Goal: Information Seeking & Learning: Learn about a topic

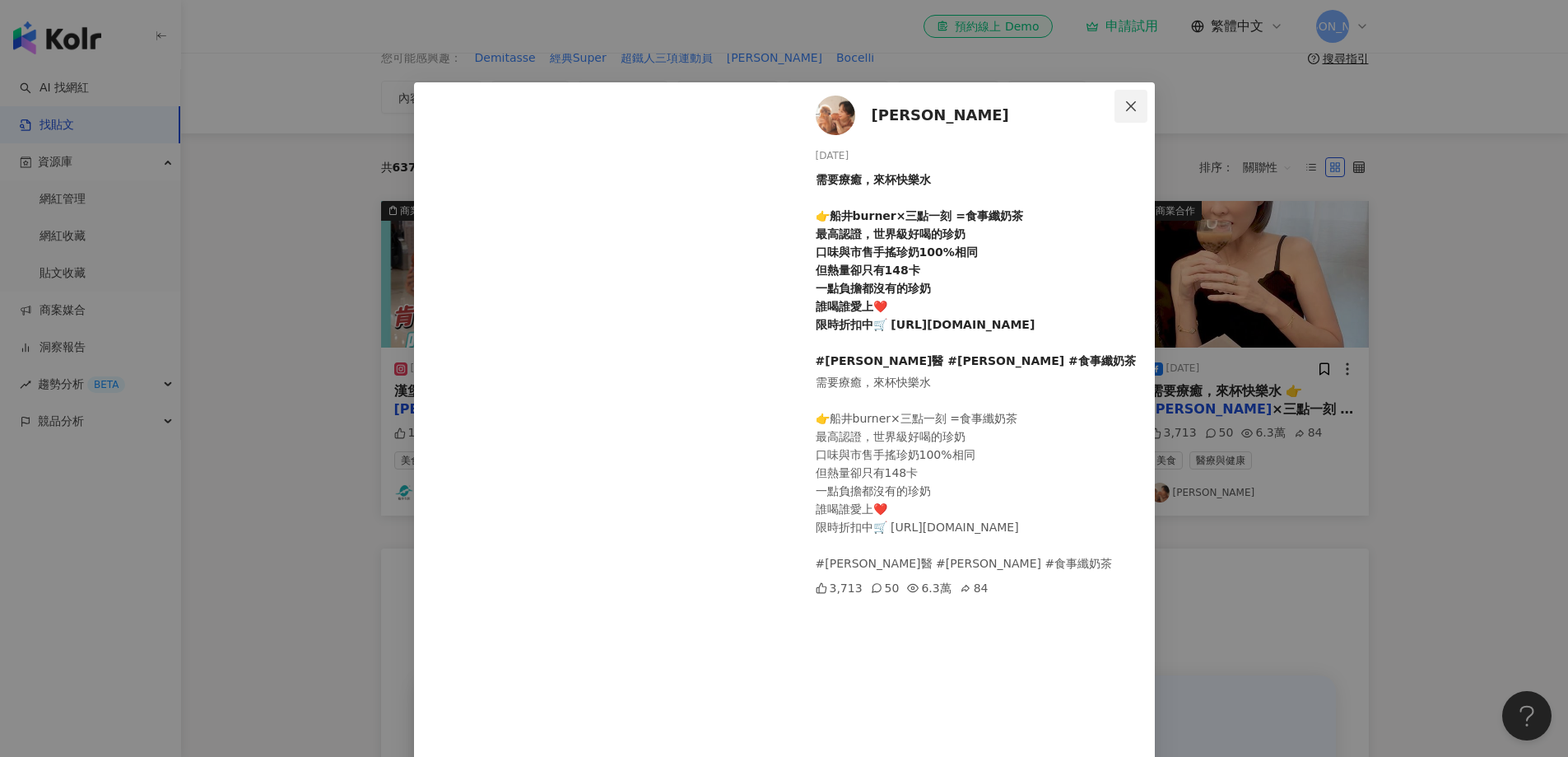
click at [1126, 109] on icon "close" at bounding box center [1131, 106] width 13 height 13
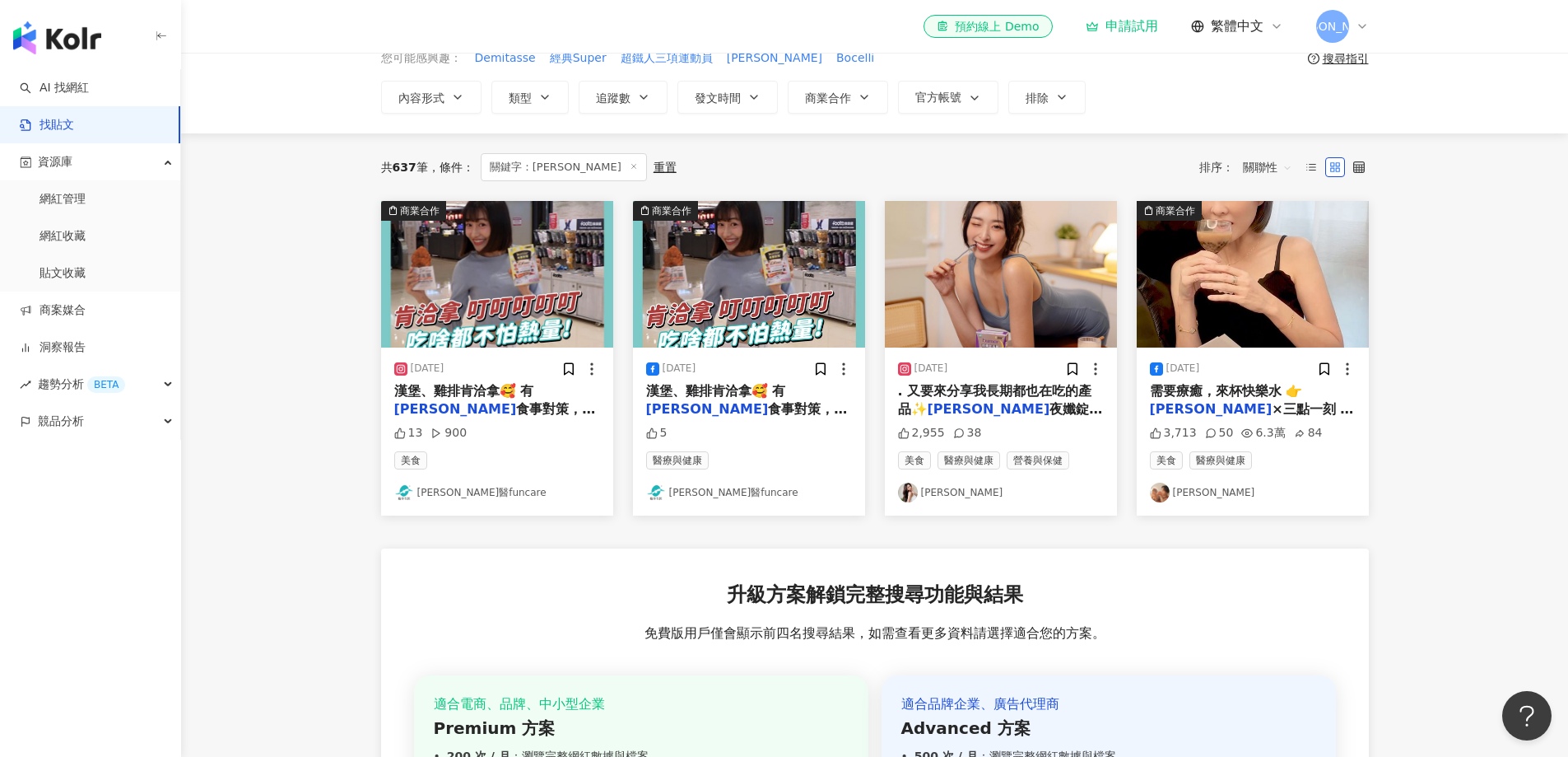
click at [1072, 276] on img "button" at bounding box center [1001, 274] width 232 height 147
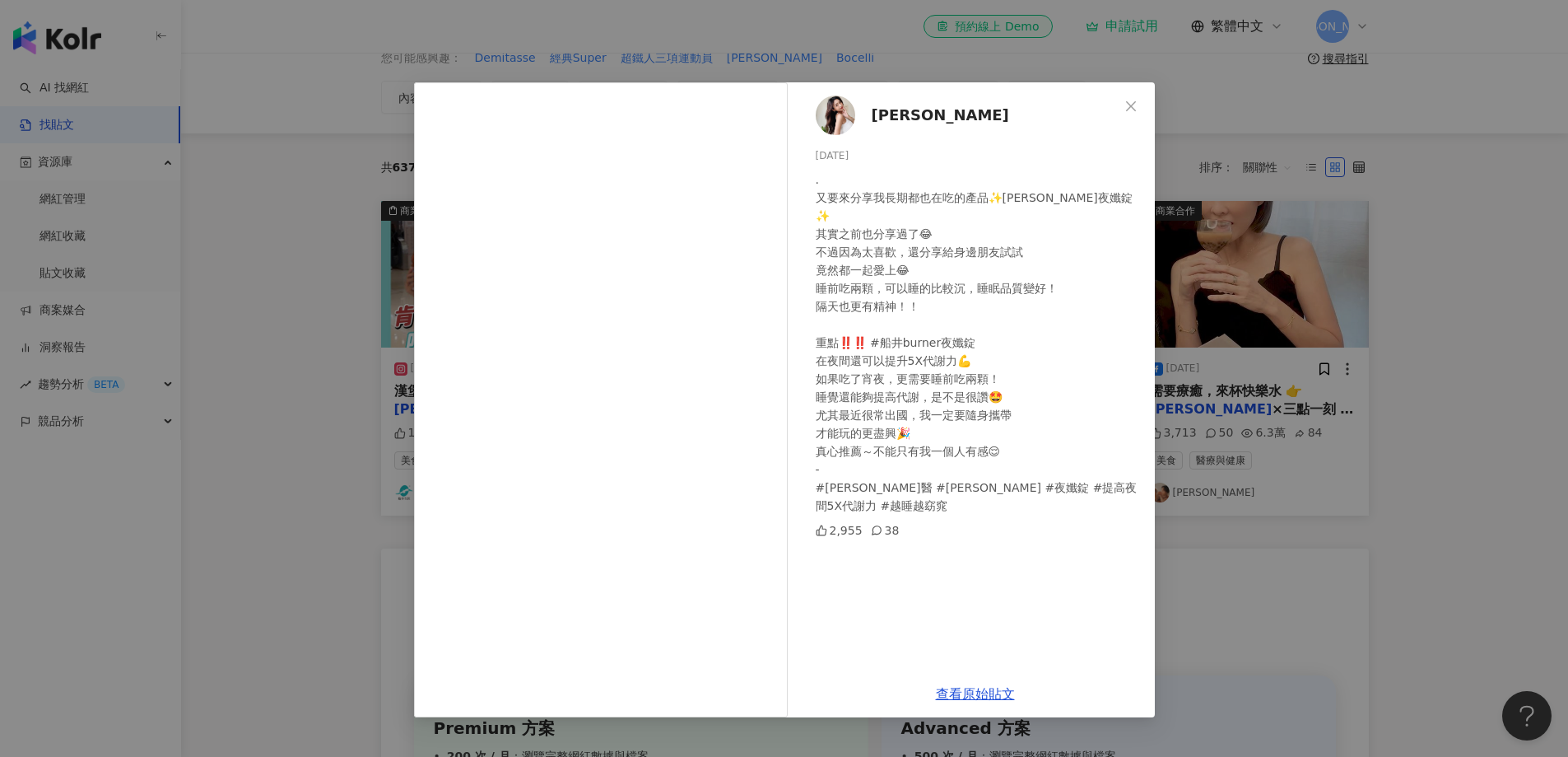
click at [884, 114] on span "Nikki" at bounding box center [940, 115] width 137 height 23
click at [1132, 108] on icon "close" at bounding box center [1131, 106] width 13 height 13
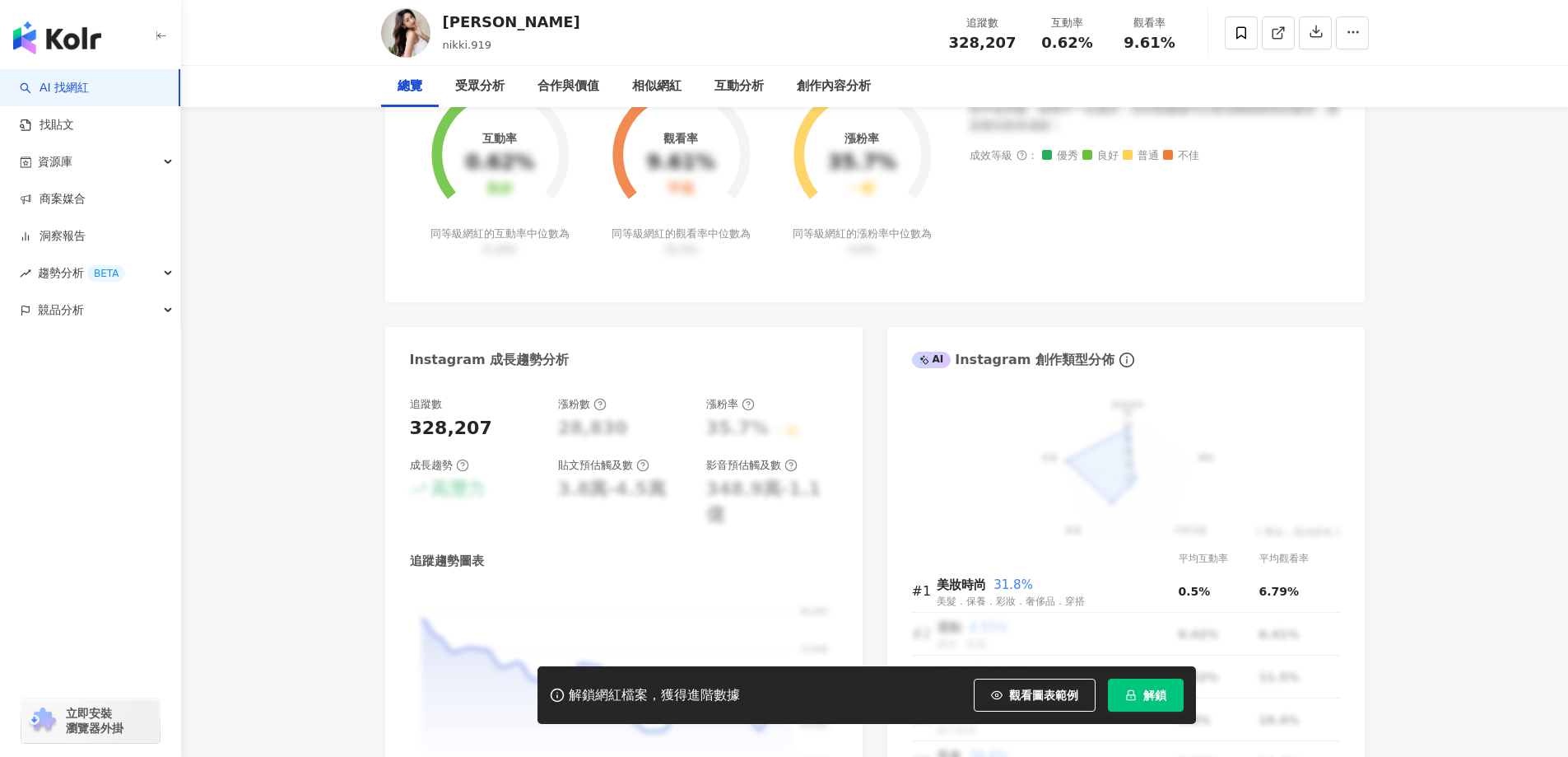
scroll to position [906, 0]
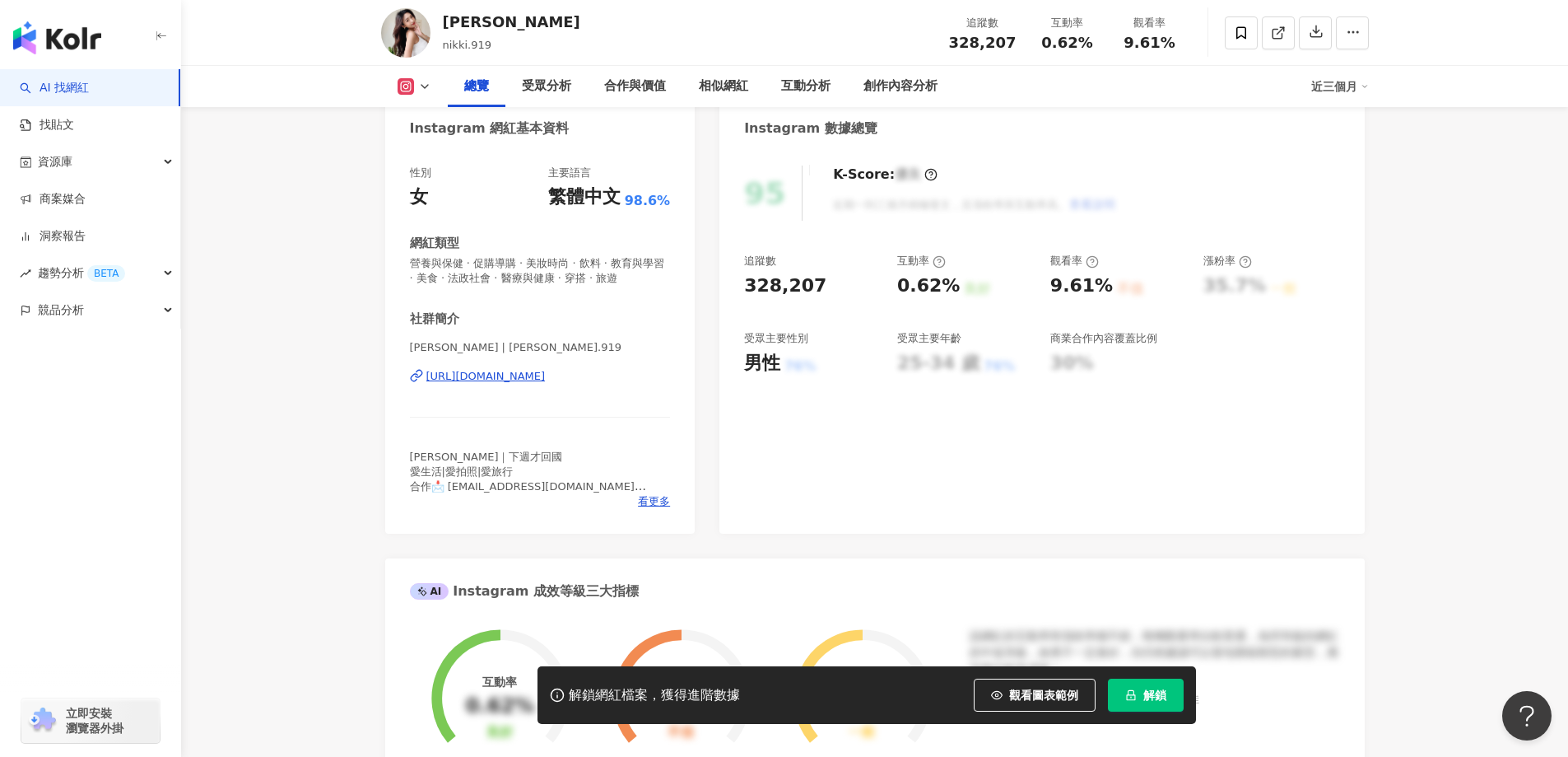
scroll to position [0, 0]
click at [88, 88] on link "AI 找網紅" at bounding box center [54, 88] width 69 height 17
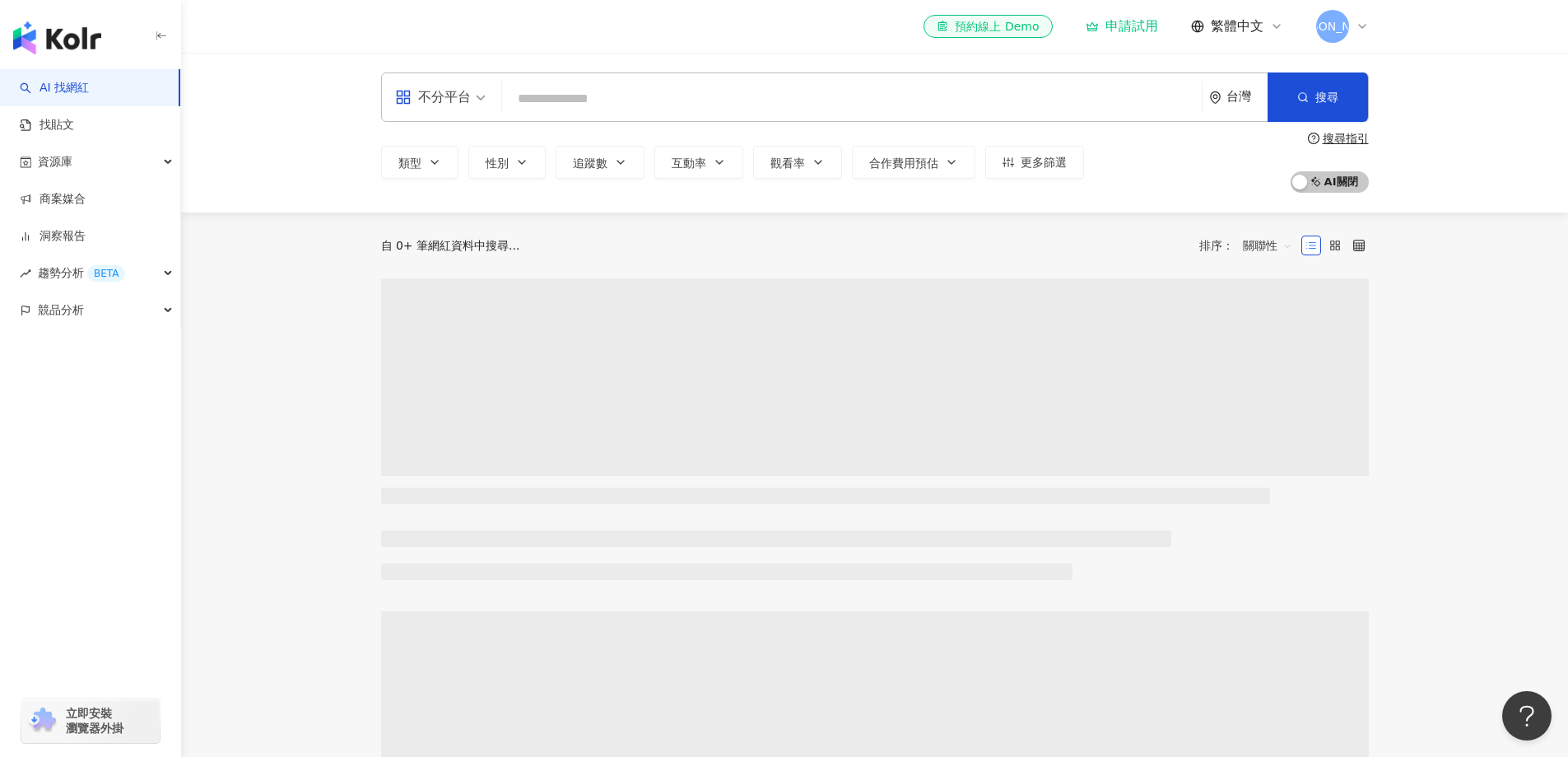
click at [560, 99] on input "search" at bounding box center [853, 98] width 687 height 31
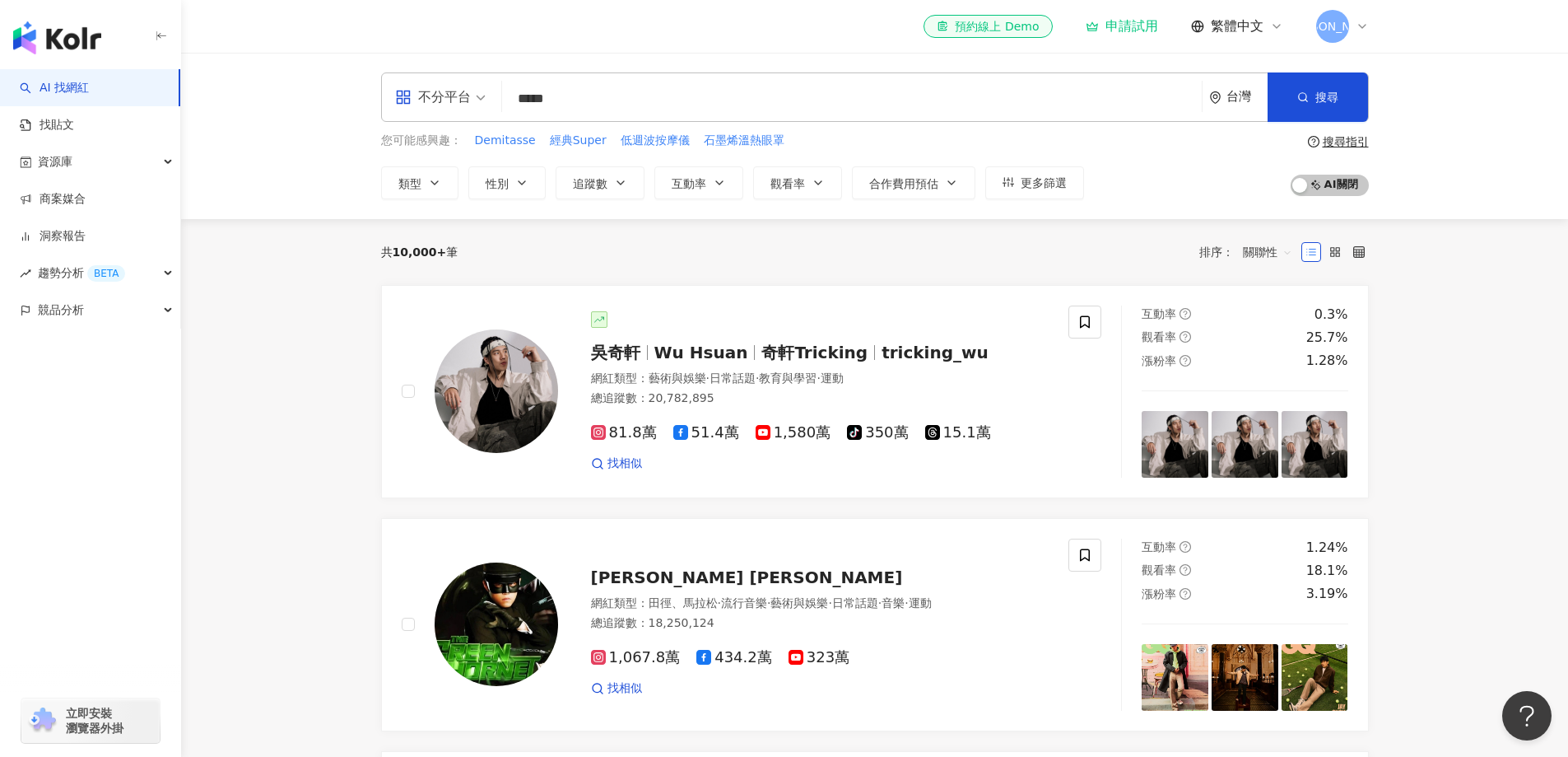
type input "***"
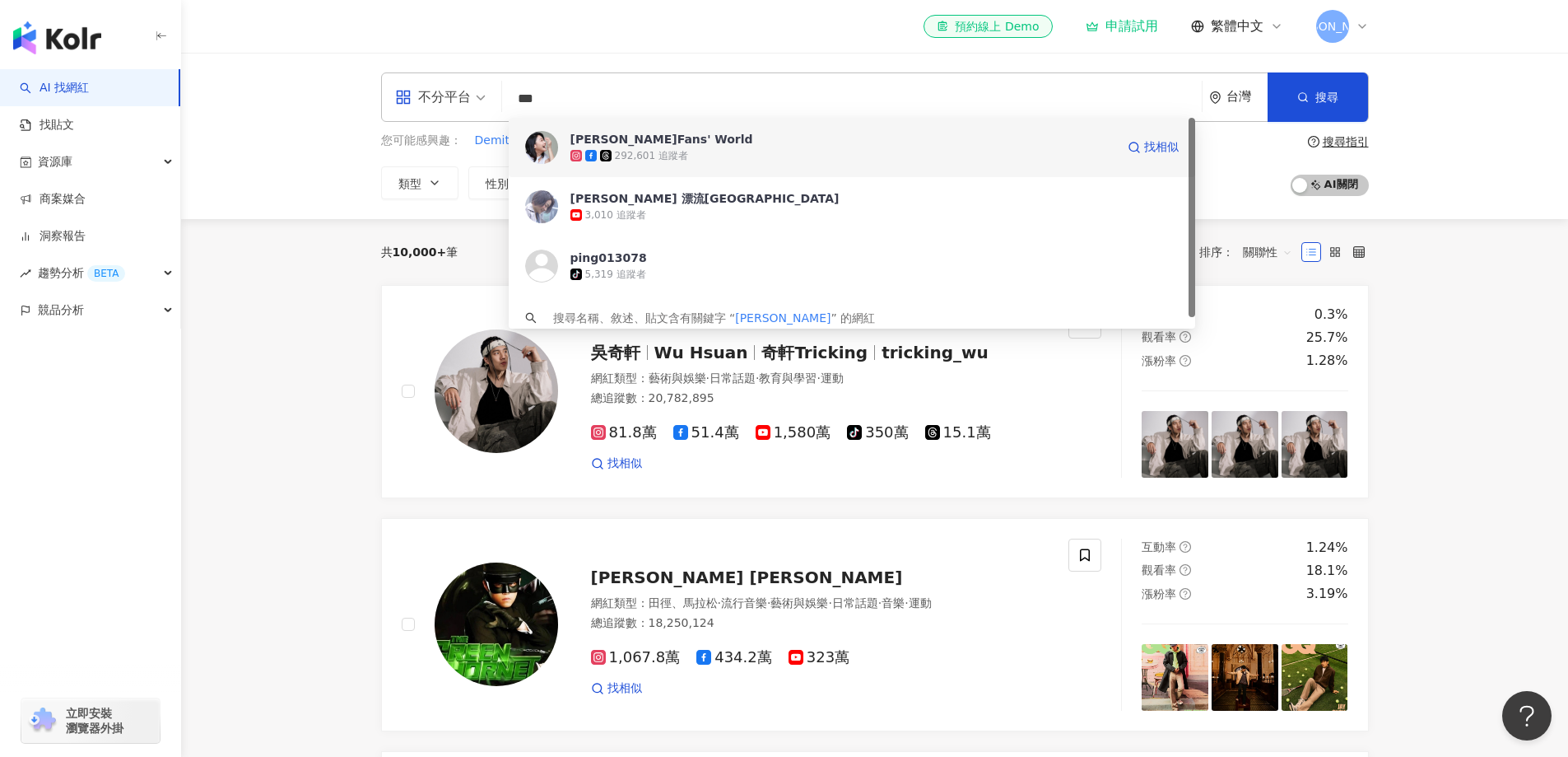
click at [689, 151] on div "292,601 追蹤者" at bounding box center [843, 155] width 545 height 17
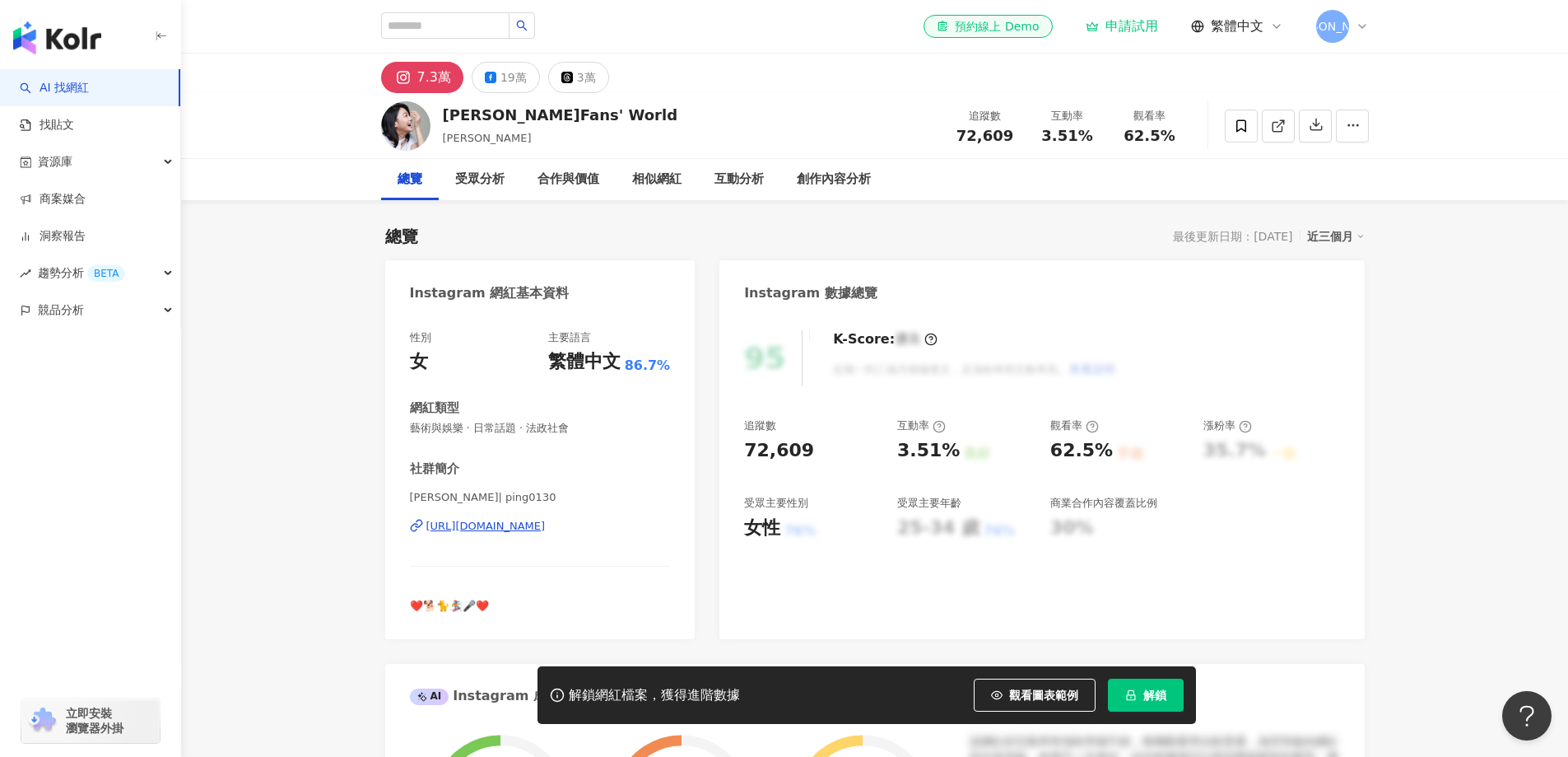
scroll to position [82, 0]
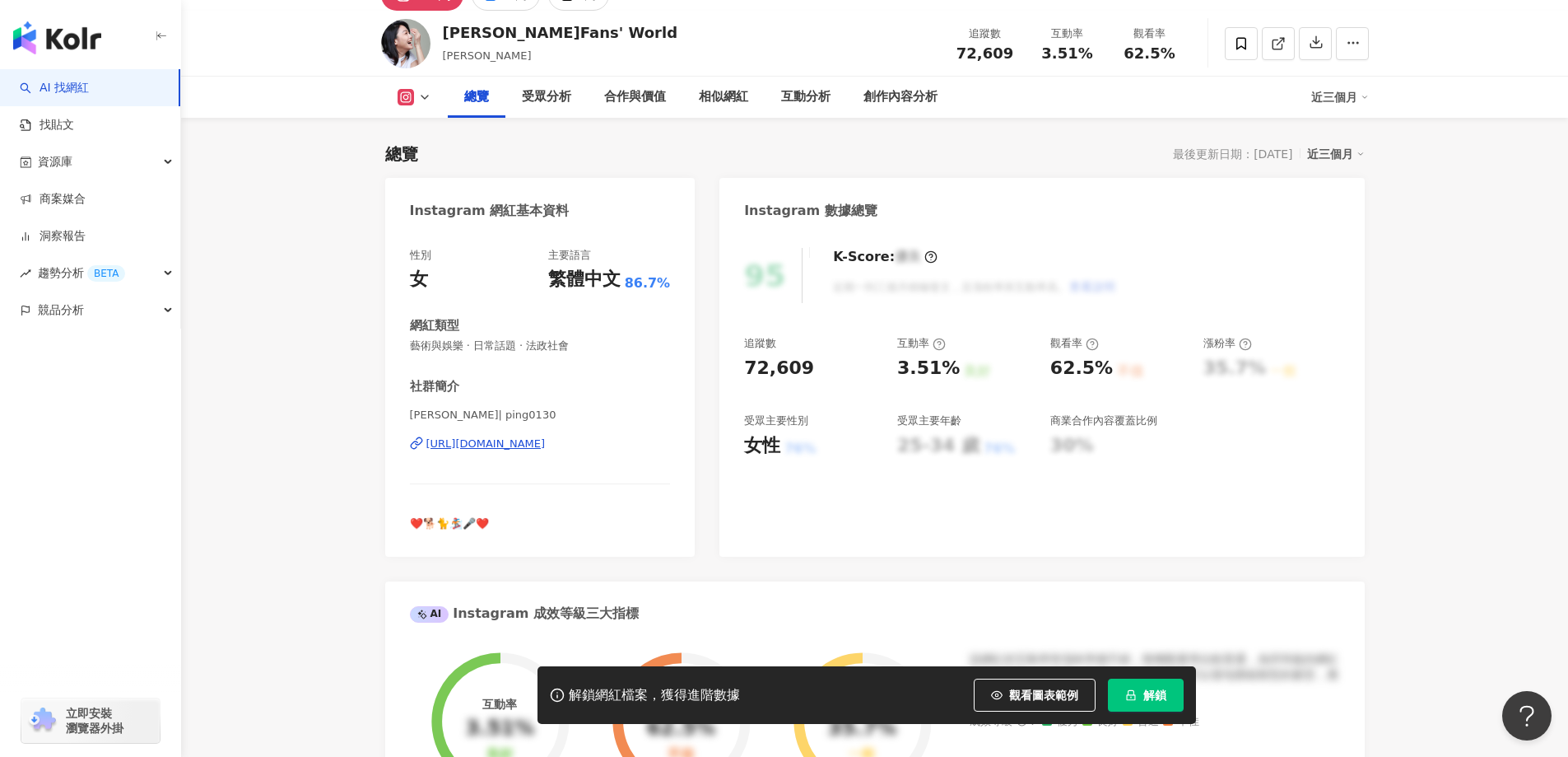
click at [546, 450] on div "https://www.instagram.com/ping0130/" at bounding box center [486, 444] width 120 height 15
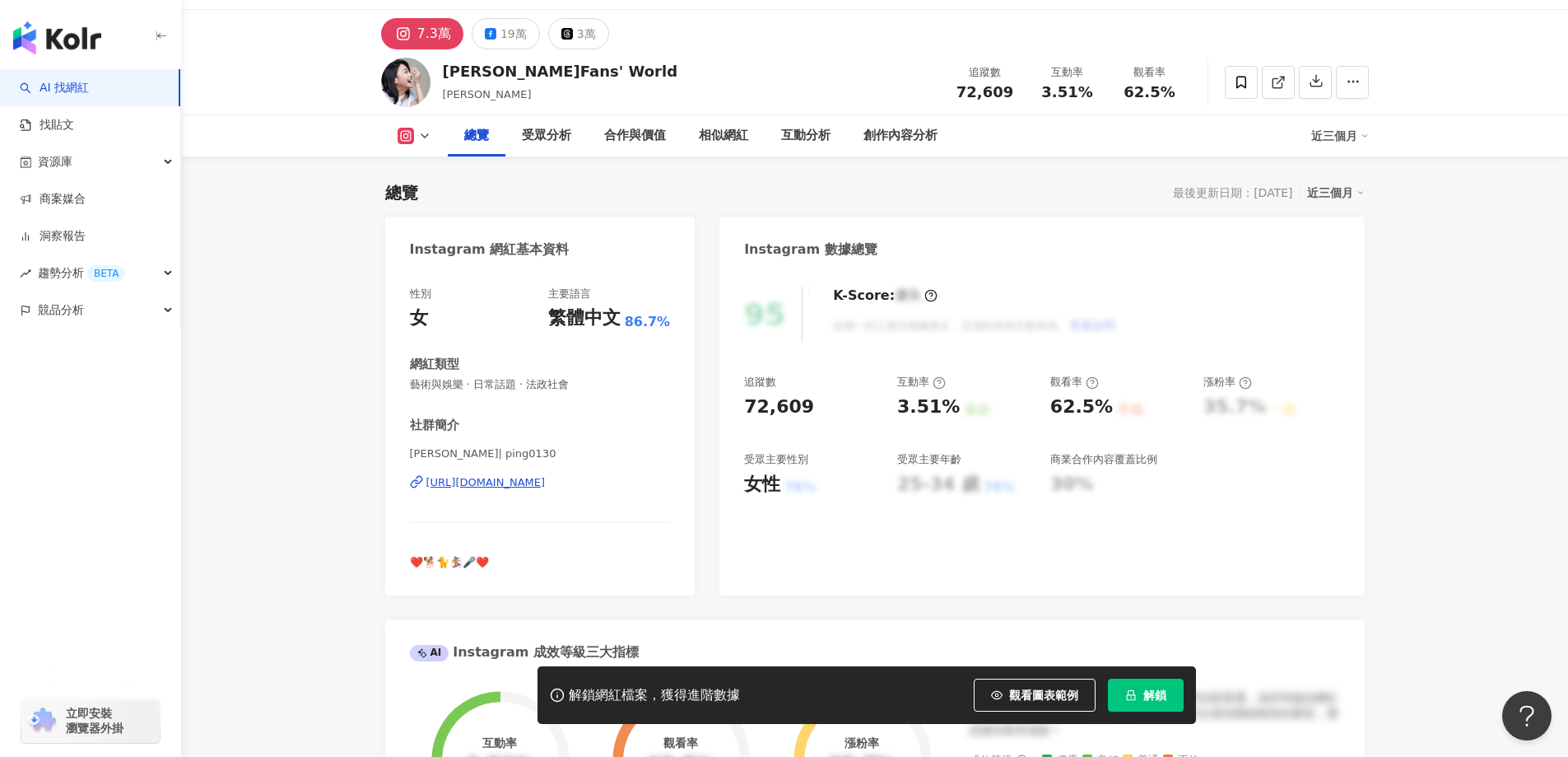
scroll to position [0, 0]
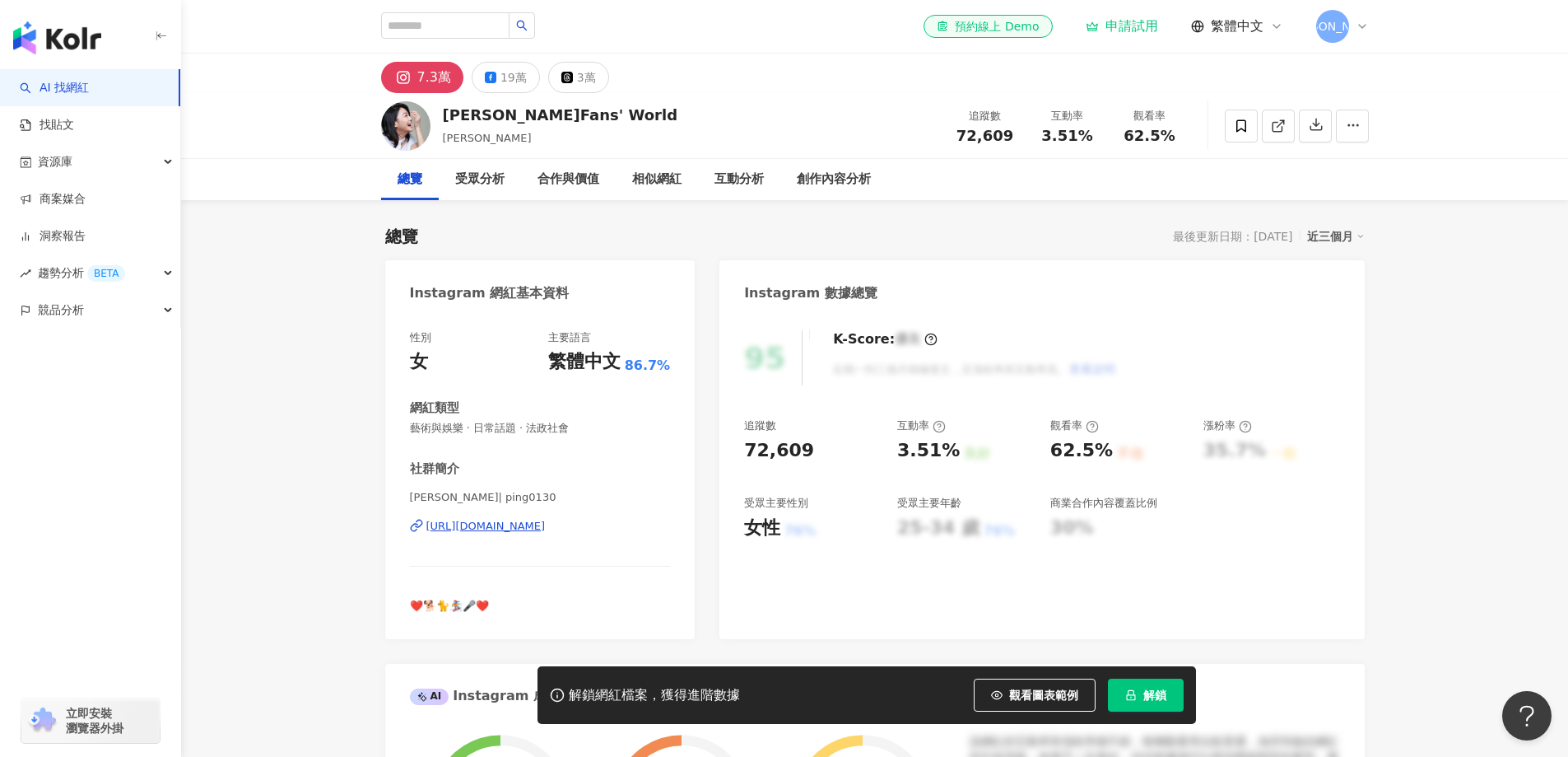
click at [526, 526] on div "https://www.instagram.com/ping0130/" at bounding box center [486, 526] width 120 height 15
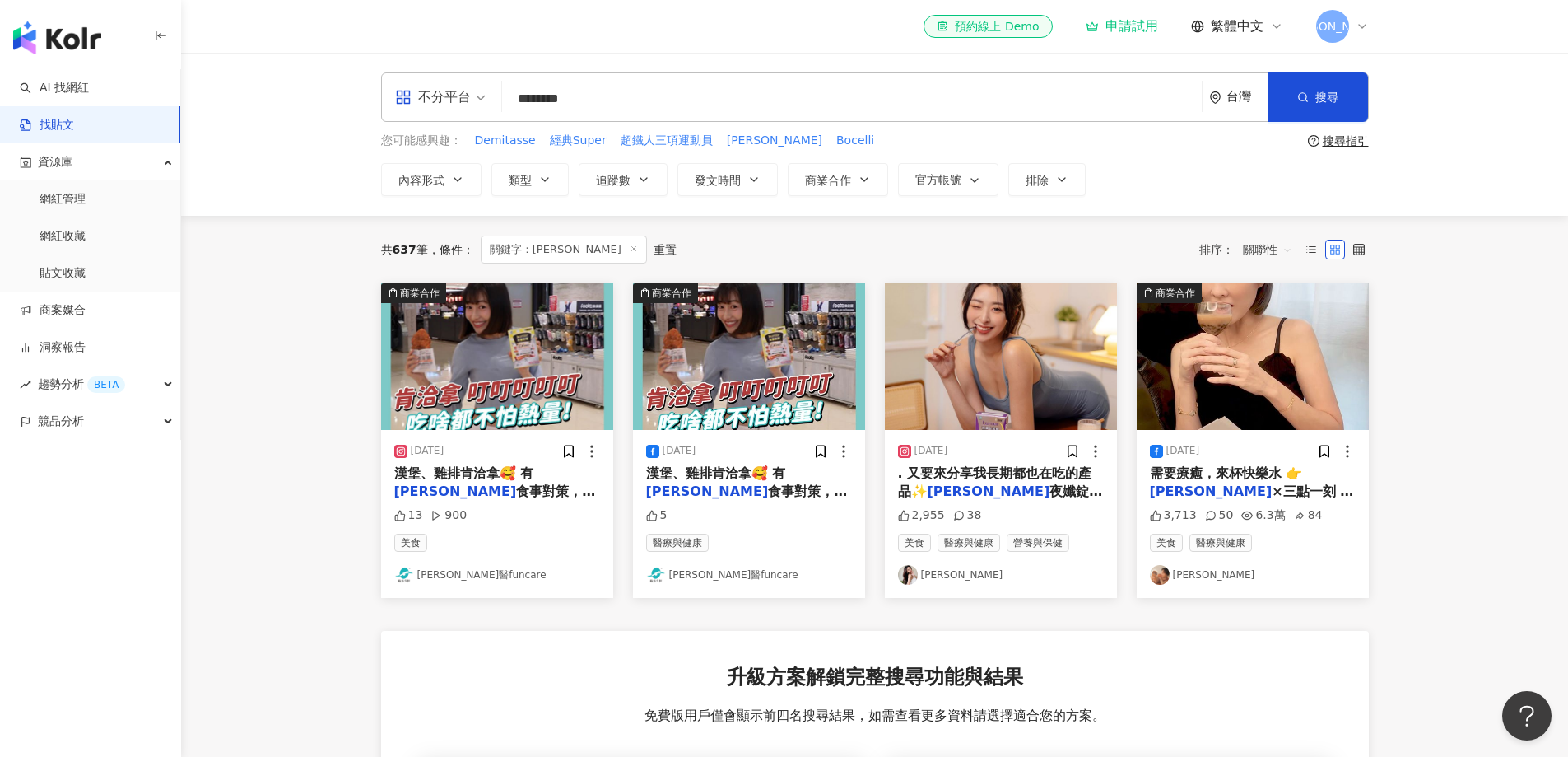
click at [730, 372] on img "button" at bounding box center [749, 357] width 232 height 147
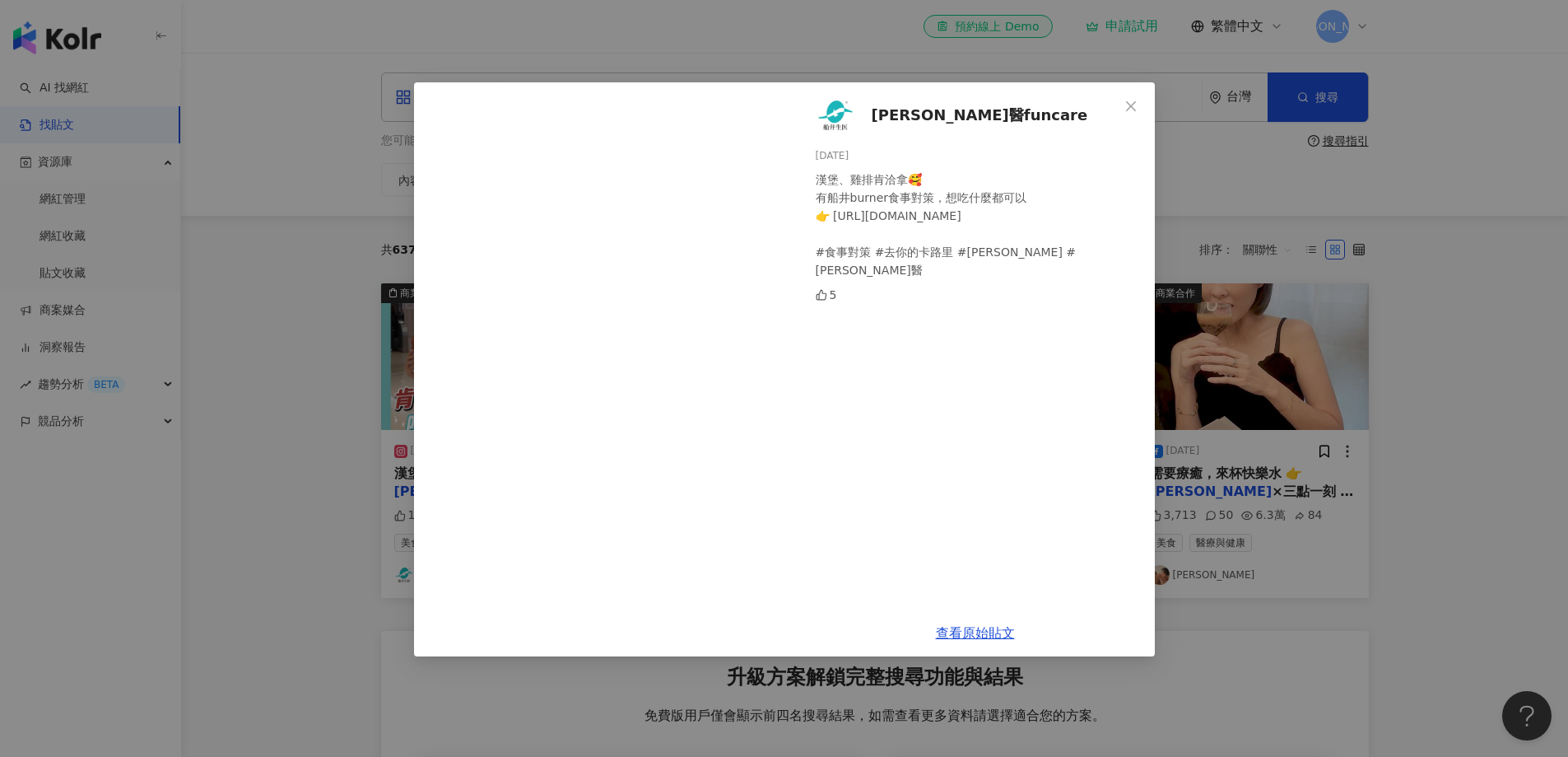
click at [1456, 395] on div "船井生醫funcare 2025/4/25 漢堡、雞排肯洽拿🥰 有船井burner食事對策，想吃什麼都可以 👉 https://reurl.cc/QYR6LM…" at bounding box center [784, 378] width 1568 height 757
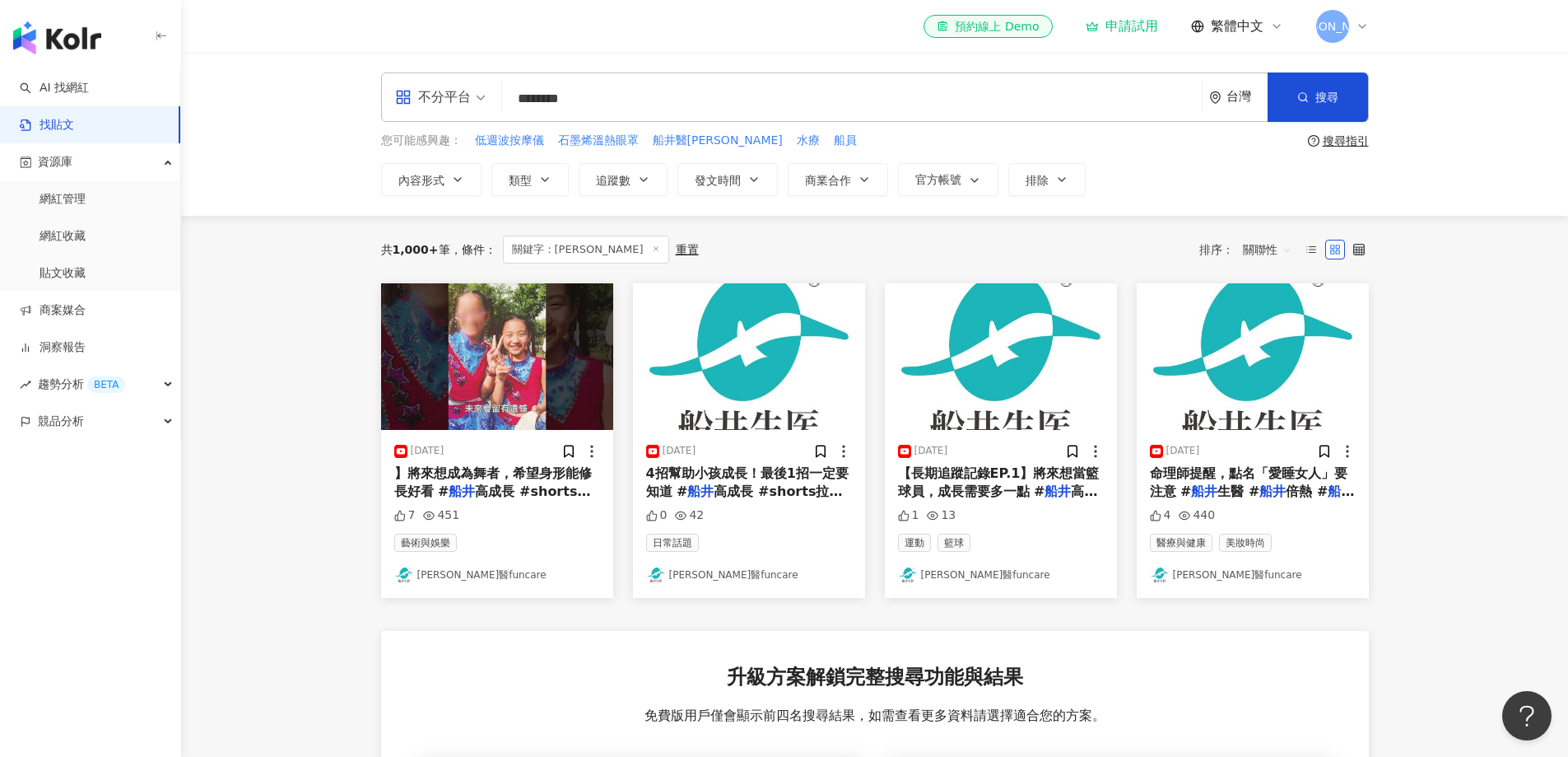
click at [606, 100] on input "********" at bounding box center [853, 98] width 687 height 35
type input "****"
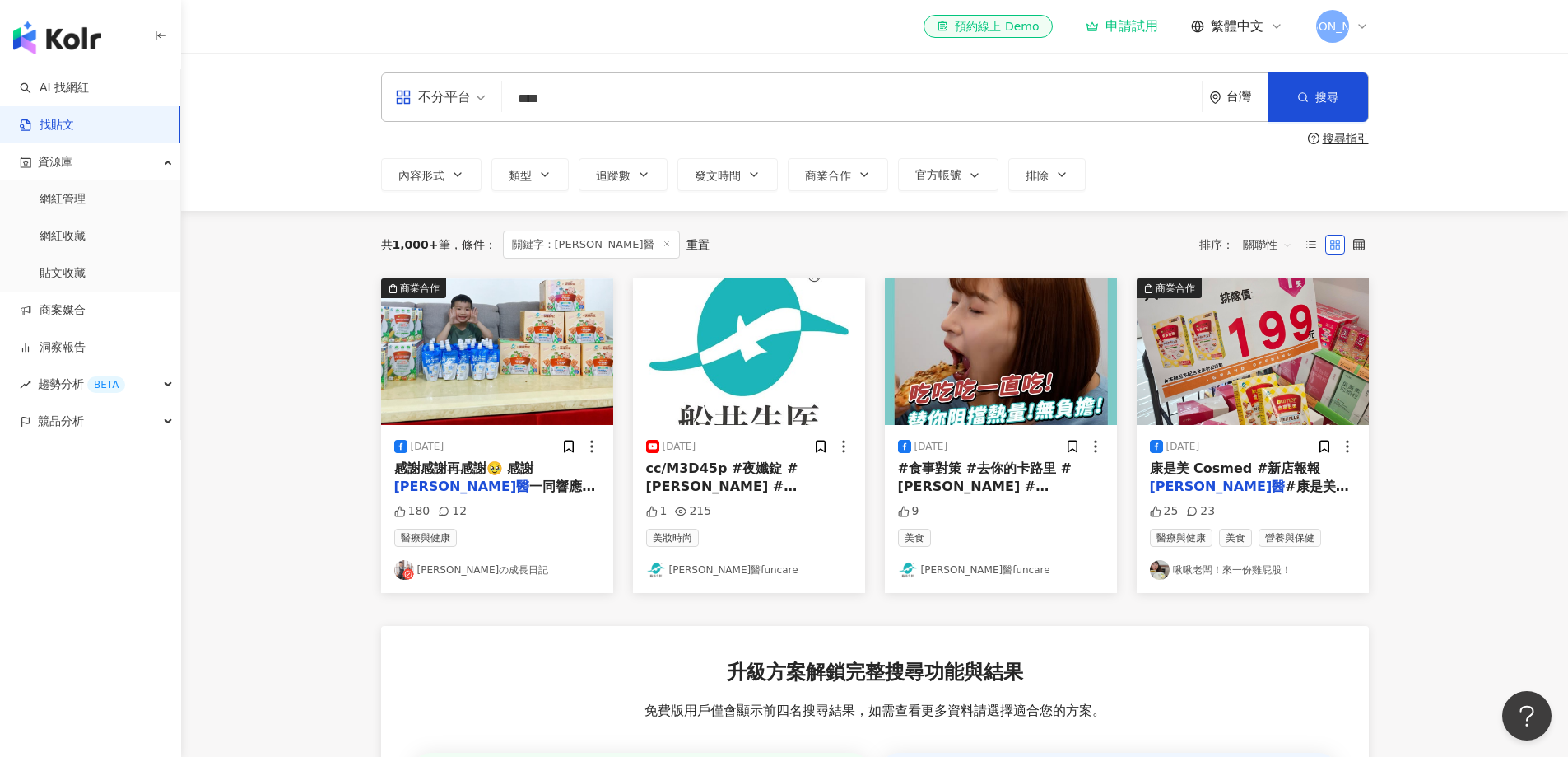
click at [1505, 149] on div "不分平台 **** 台灣 搜尋 搜尋指引 內容形式 類型 追蹤數 發文時間 商業合作 官方帳號 排除" at bounding box center [875, 132] width 1387 height 158
click at [1025, 364] on img "button" at bounding box center [1001, 351] width 232 height 147
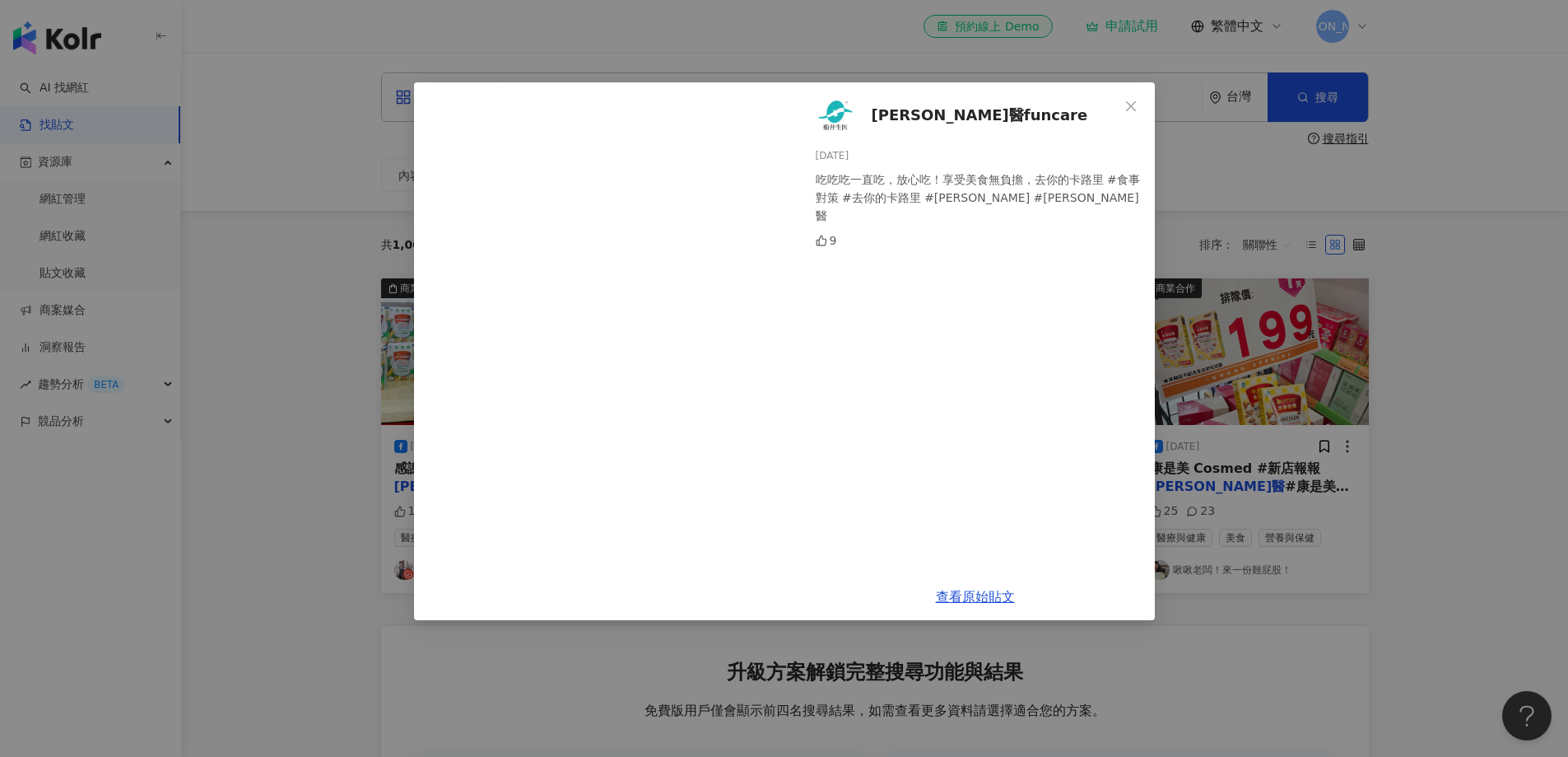
click at [1460, 255] on div "船井生醫funcare 2025/4/4 吃吃吃一直吃，放心吃！享受美食無負擔，去你的卡路里 #食事對策 #去你的卡路里 #船井burner #船井生醫 9 …" at bounding box center [784, 378] width 1568 height 757
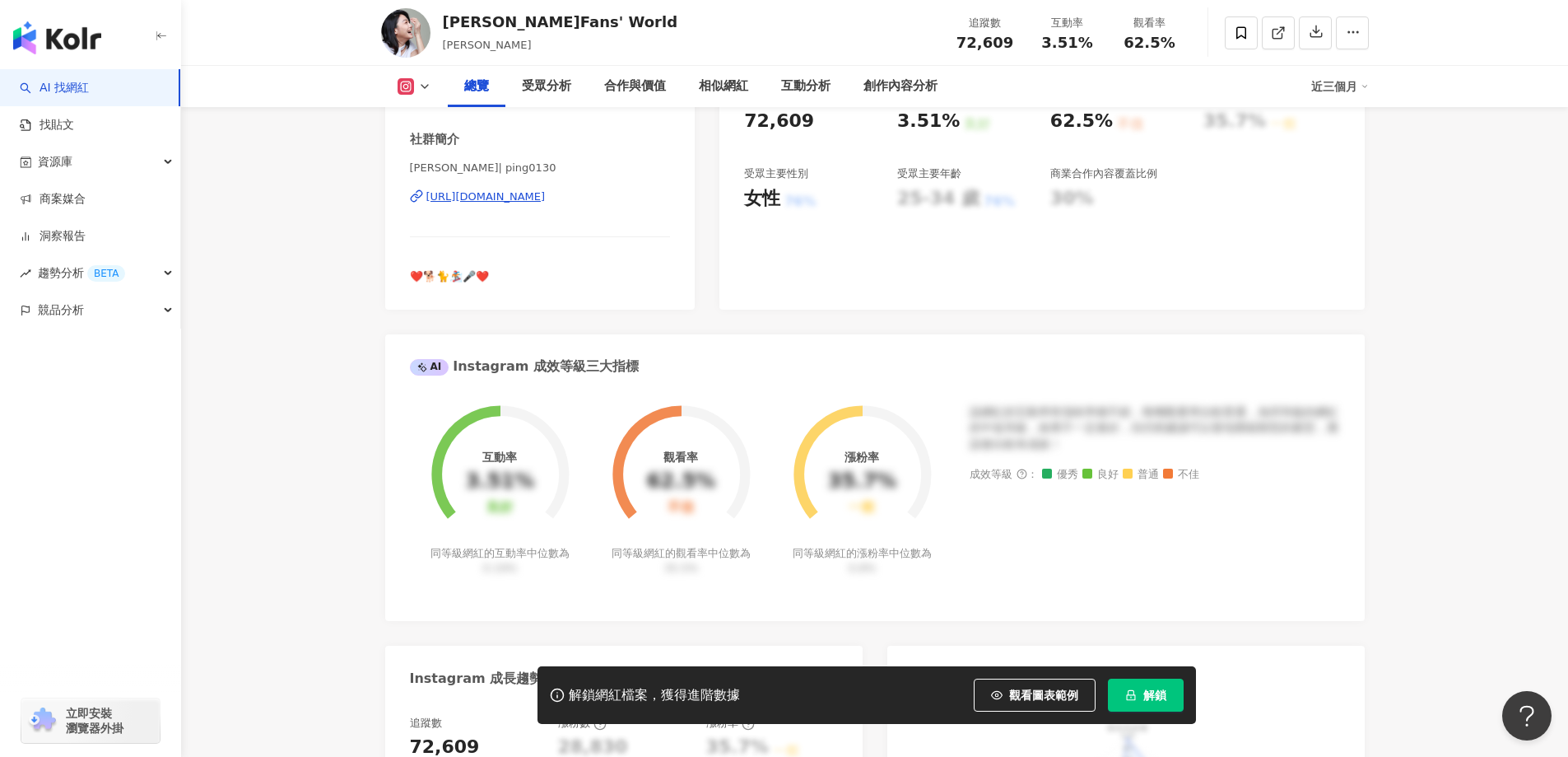
scroll to position [329, 0]
